Goal: Task Accomplishment & Management: Manage account settings

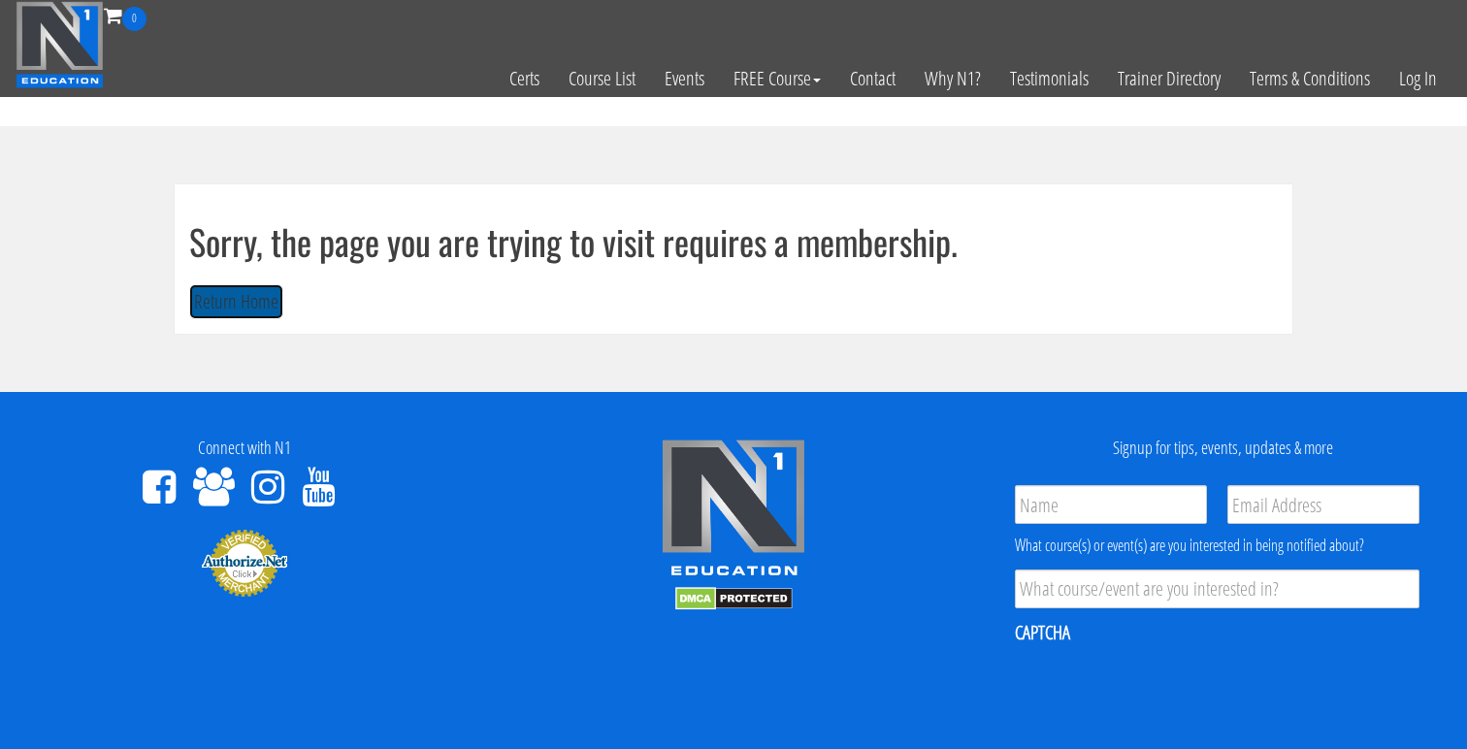
click at [268, 292] on button "Return Home" at bounding box center [236, 302] width 94 height 36
click at [237, 311] on button "Return Home" at bounding box center [236, 302] width 94 height 36
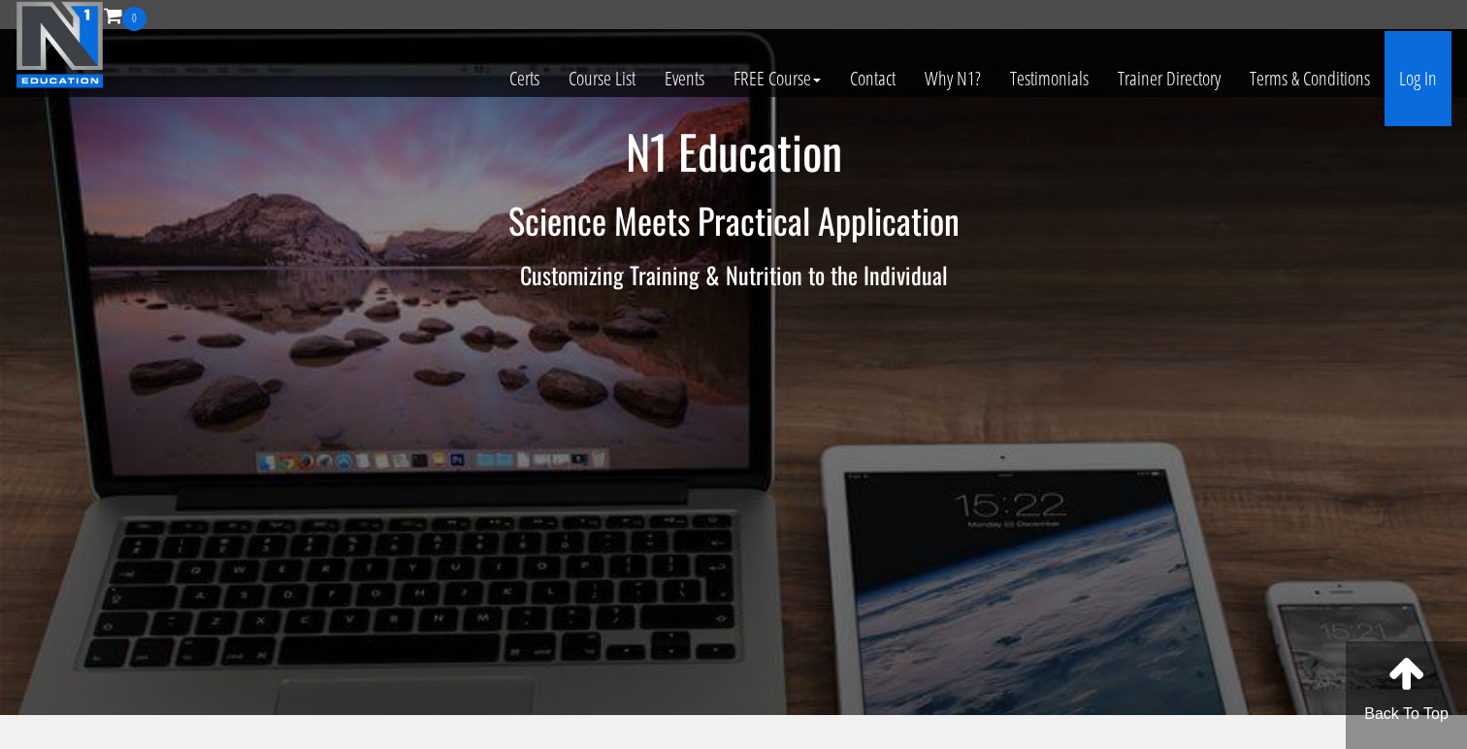
click at [1412, 82] on link "Log In" at bounding box center [1417, 78] width 67 height 95
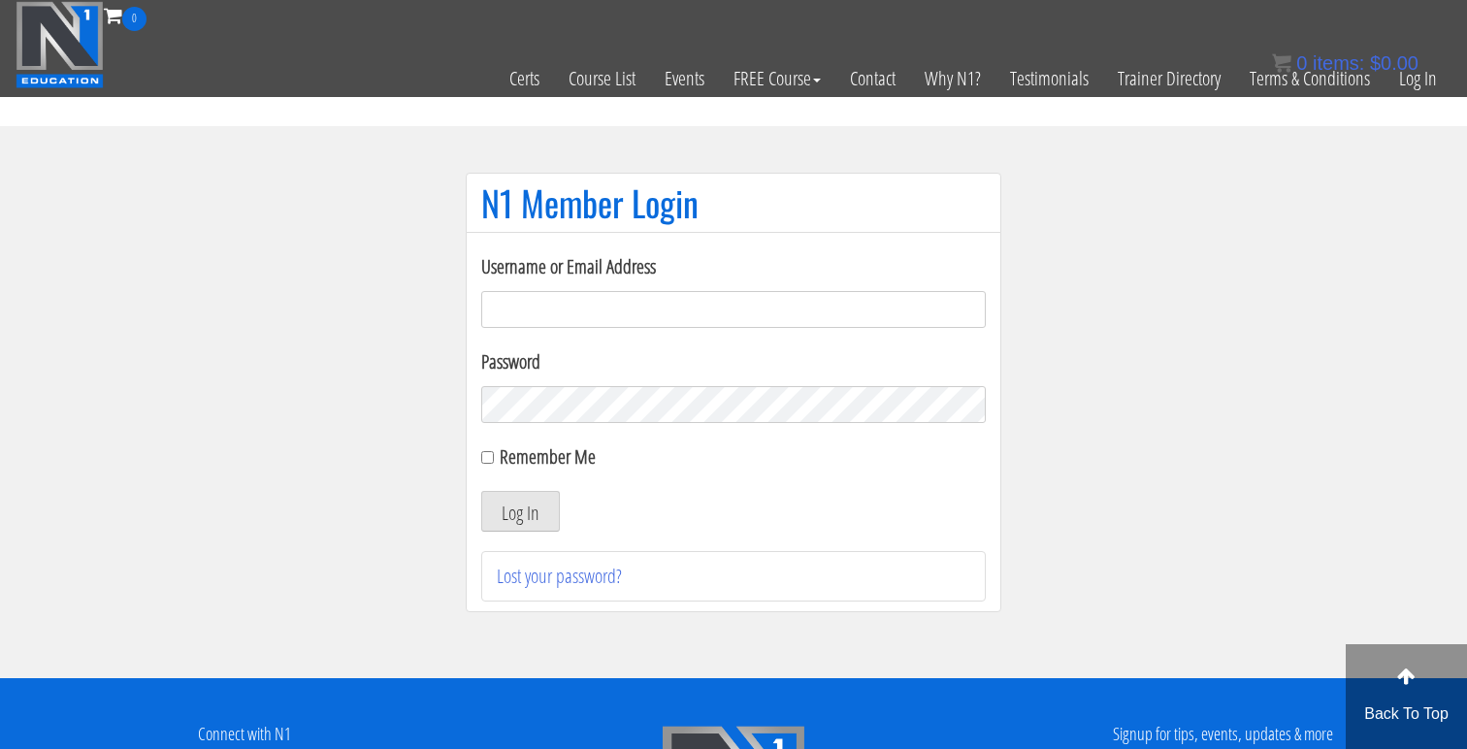
click at [752, 337] on form "Username or Email Address Password Remember Me Log In" at bounding box center [733, 391] width 504 height 279
click at [752, 330] on form "Username or Email Address Password Remember Me Log In" at bounding box center [733, 391] width 504 height 279
click at [758, 318] on input "Username or Email Address" at bounding box center [733, 309] width 504 height 37
click at [623, 310] on input "Username or Email Address" at bounding box center [733, 309] width 504 height 37
type input "jonathanramirez.o@outlook.com"
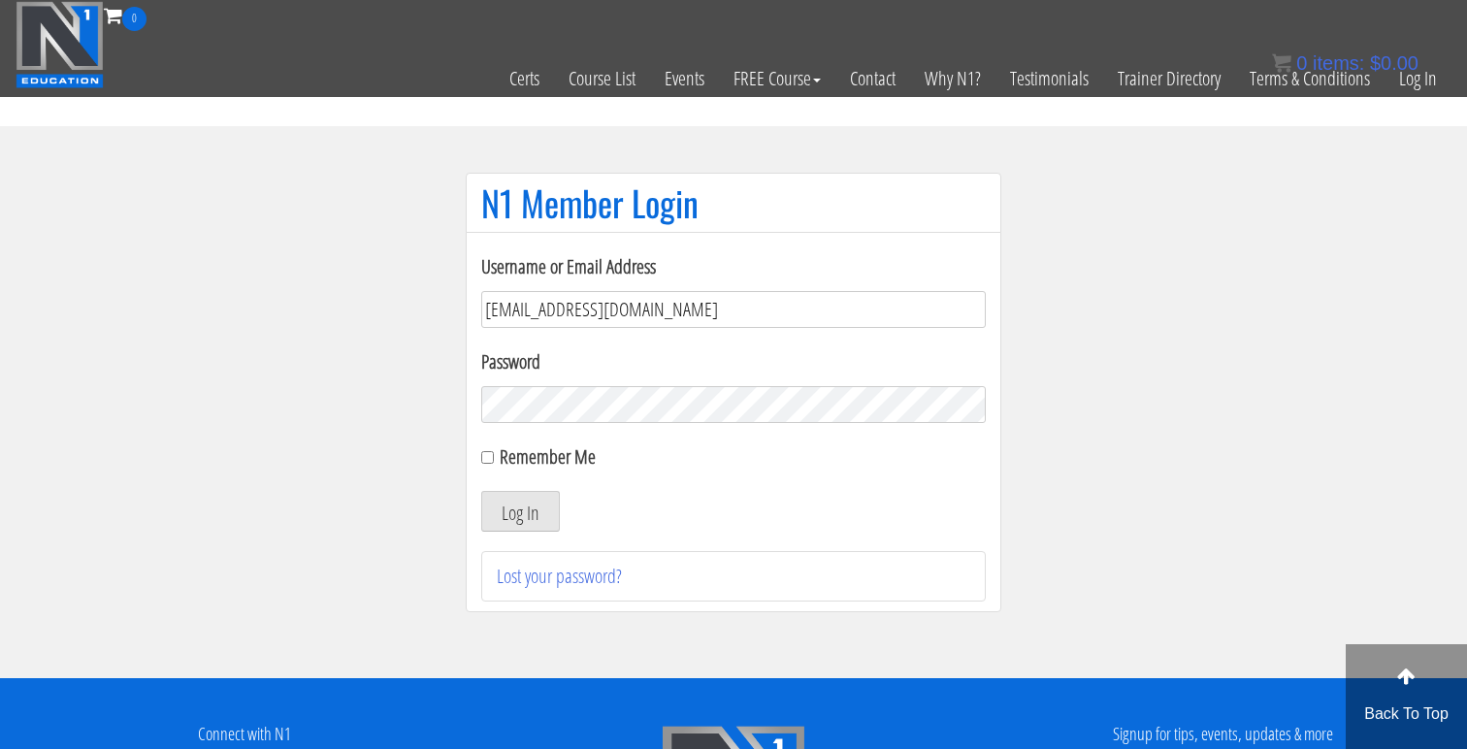
click at [481, 491] on button "Log In" at bounding box center [520, 511] width 79 height 41
click at [526, 508] on button "Log In" at bounding box center [520, 511] width 79 height 41
